Goal: Task Accomplishment & Management: Manage account settings

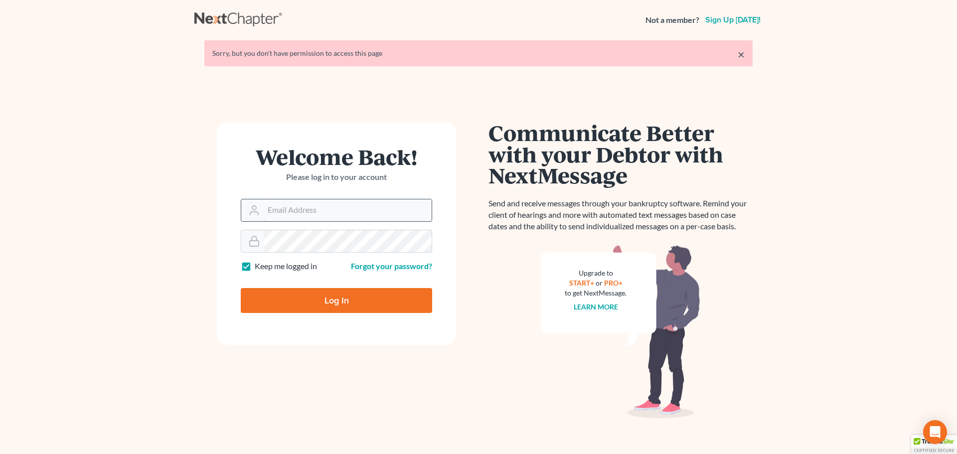
drag, startPoint x: 348, startPoint y: 216, endPoint x: 344, endPoint y: 221, distance: 6.8
click at [348, 216] on input "Email Address" at bounding box center [348, 210] width 168 height 22
type input "[PERSON_NAME][EMAIL_ADDRESS][DOMAIN_NAME]"
drag, startPoint x: 287, startPoint y: 210, endPoint x: 302, endPoint y: 227, distance: 22.6
click at [287, 210] on input "Email Address" at bounding box center [348, 210] width 168 height 22
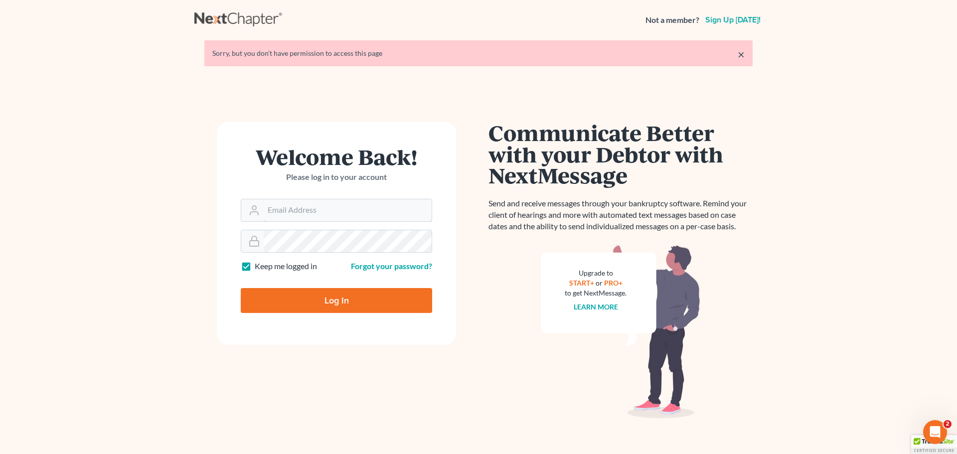
type input "[PERSON_NAME][EMAIL_ADDRESS][DOMAIN_NAME]"
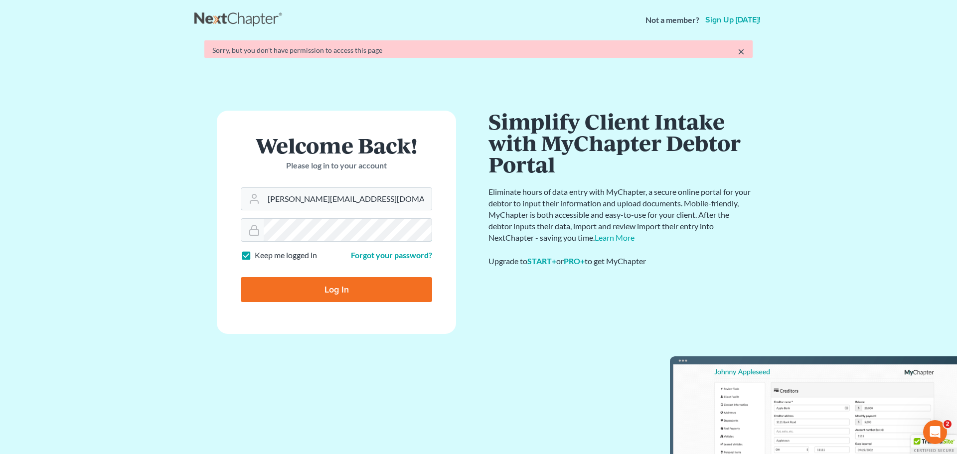
click at [322, 244] on form "Welcome Back! Please log in to your account Email Address kristen@msbankrupt.co…" at bounding box center [336, 222] width 239 height 223
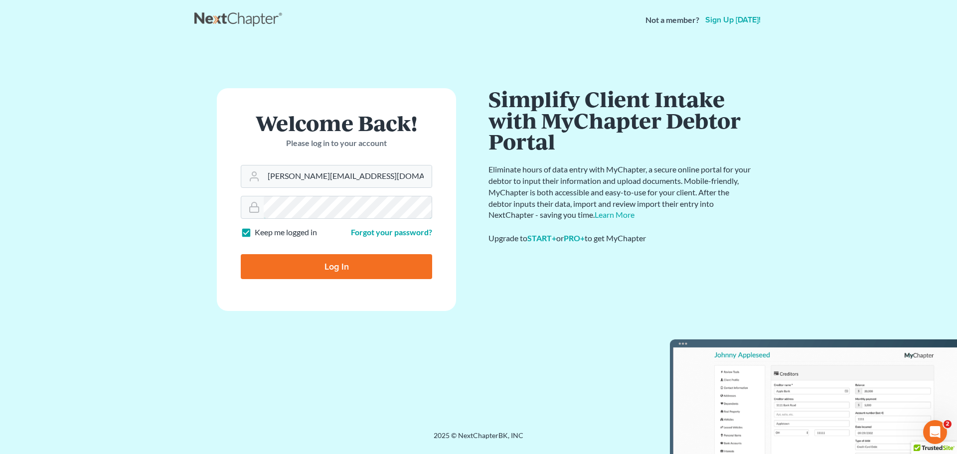
click at [241, 254] on input "Log In" at bounding box center [336, 266] width 191 height 25
type input "Thinking..."
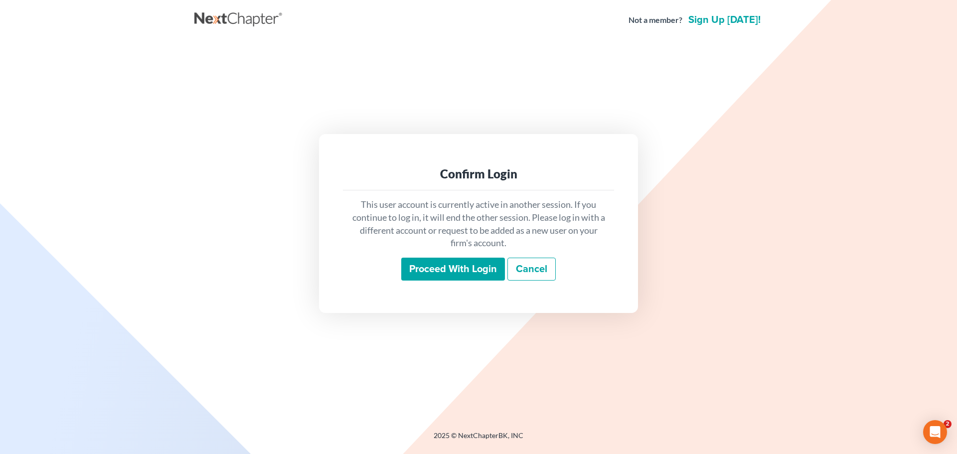
click at [497, 279] on input "Proceed with login" at bounding box center [453, 269] width 104 height 23
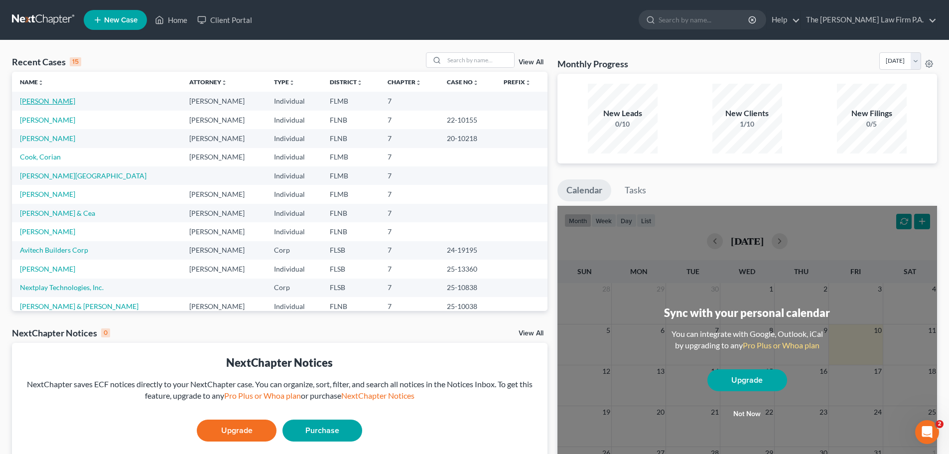
click at [46, 99] on link "O'Neill, Yalis" at bounding box center [47, 101] width 55 height 8
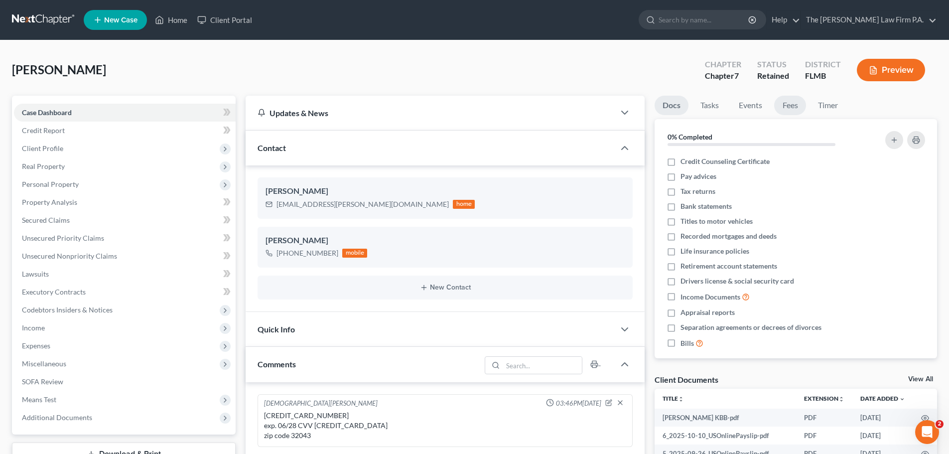
click at [790, 102] on link "Fees" at bounding box center [790, 105] width 32 height 19
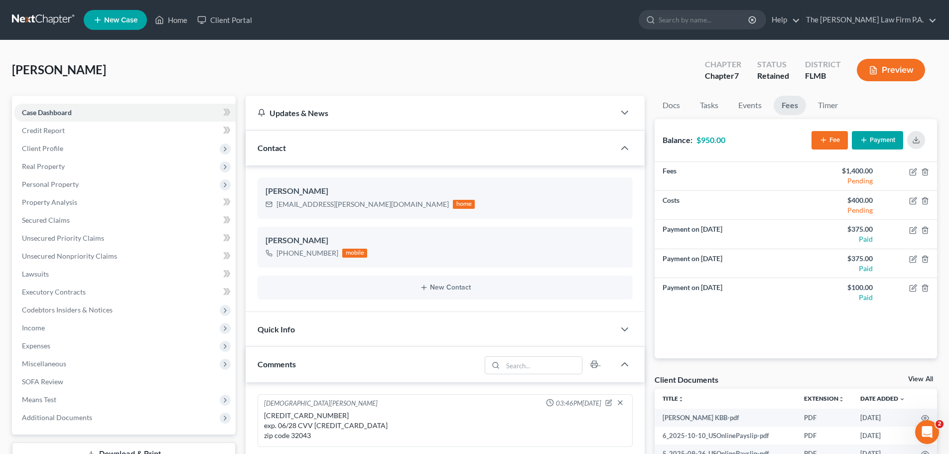
click at [891, 140] on button "Payment" at bounding box center [877, 140] width 51 height 18
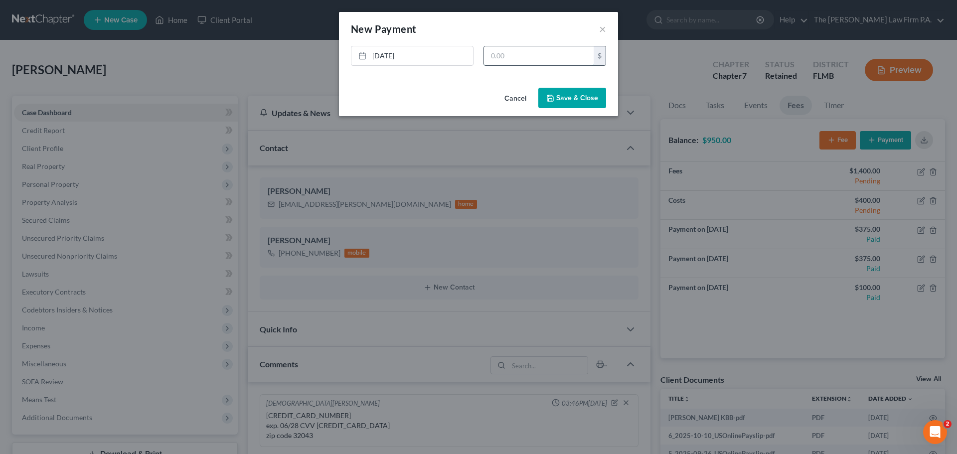
click at [504, 56] on input "text" at bounding box center [539, 55] width 110 height 19
type input "400"
click at [592, 100] on button "Save & Close" at bounding box center [572, 98] width 68 height 21
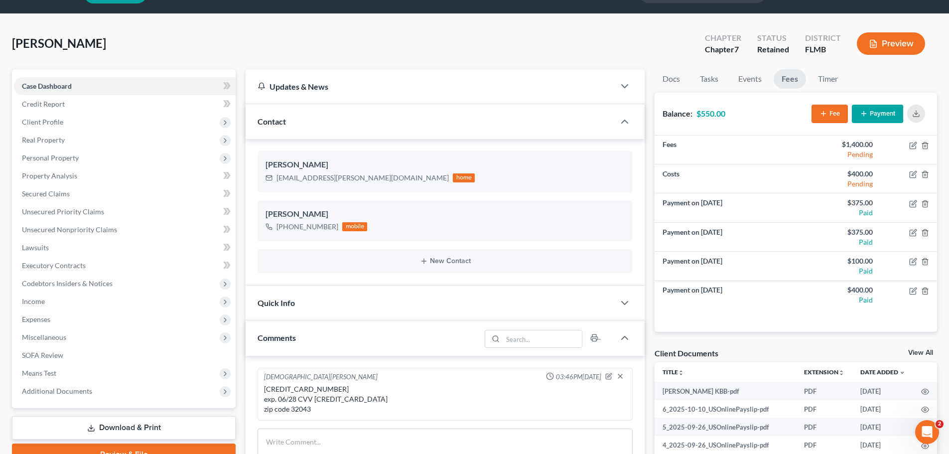
scroll to position [50, 0]
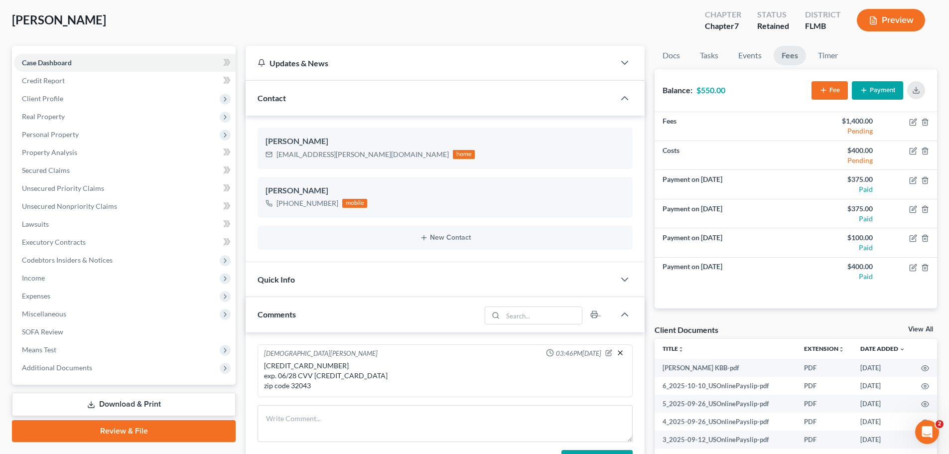
click at [617, 350] on icon "button" at bounding box center [620, 353] width 8 height 8
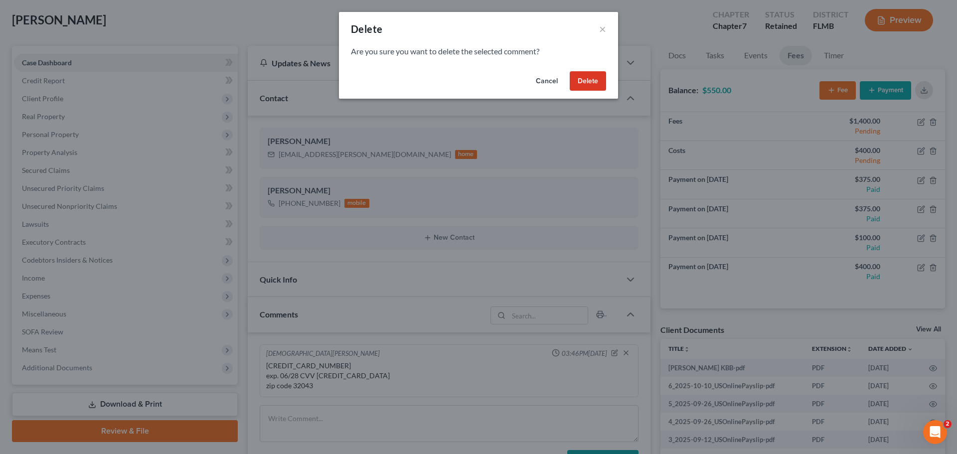
click at [590, 84] on button "Delete" at bounding box center [587, 81] width 36 height 20
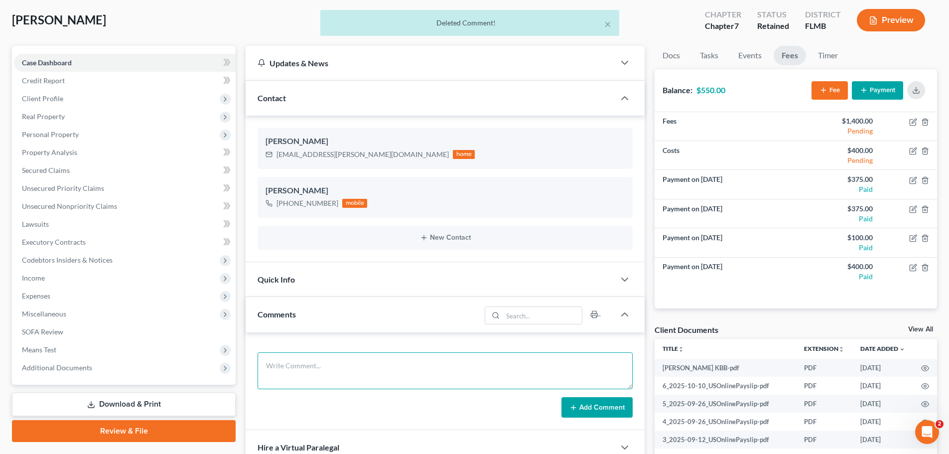
click at [334, 380] on textarea at bounding box center [445, 370] width 375 height 37
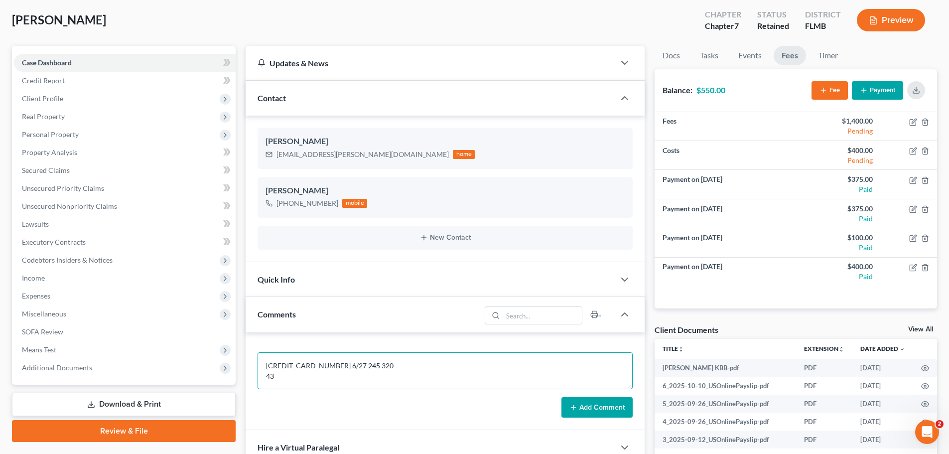
drag, startPoint x: 335, startPoint y: 365, endPoint x: 348, endPoint y: 371, distance: 14.5
click at [338, 366] on textarea "4430 4000 8054 8955 6/27 245 320 43" at bounding box center [445, 370] width 375 height 37
click at [299, 377] on textarea "4430 4000 8054 8955 6/27 245 320 43" at bounding box center [445, 370] width 375 height 37
click at [298, 377] on textarea "4430 4000 8054 8955 6/27 245 320 43" at bounding box center [445, 370] width 375 height 37
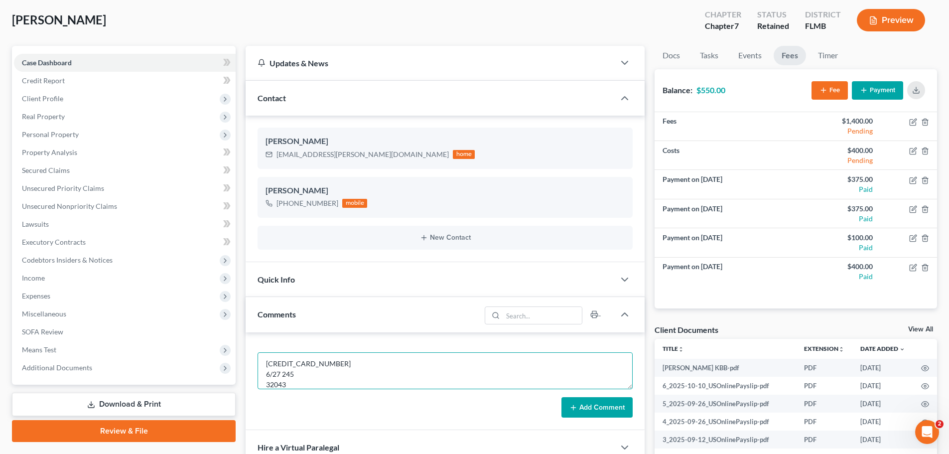
click at [264, 375] on textarea "4430 4000 8054 8955 6/27 245 32043" at bounding box center [445, 370] width 375 height 37
type textarea "4430 4000 8054 8955 exp 6/27 cvv 245 32043"
click at [614, 411] on button "Add Comment" at bounding box center [596, 407] width 71 height 21
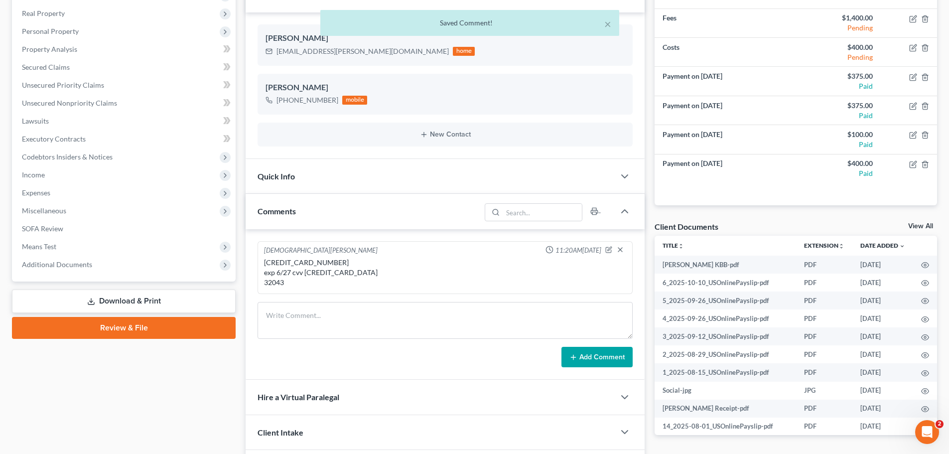
scroll to position [0, 0]
